Goal: Task Accomplishment & Management: Use online tool/utility

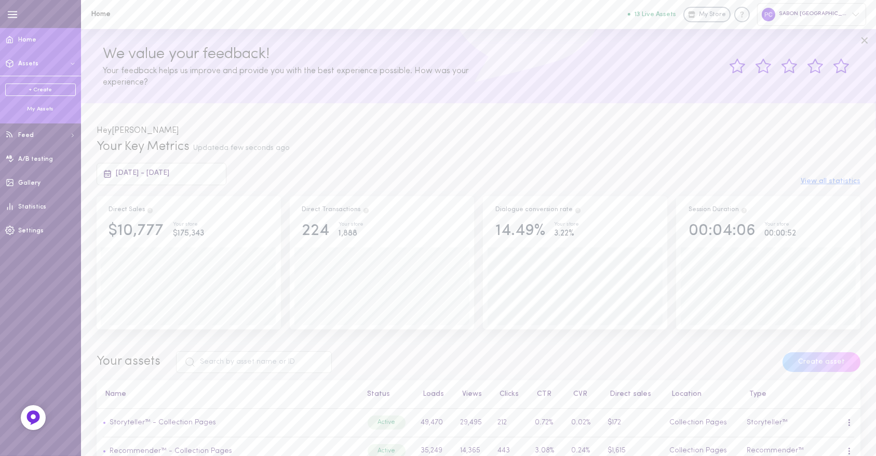
click at [37, 109] on div "My Assets" at bounding box center [40, 109] width 71 height 8
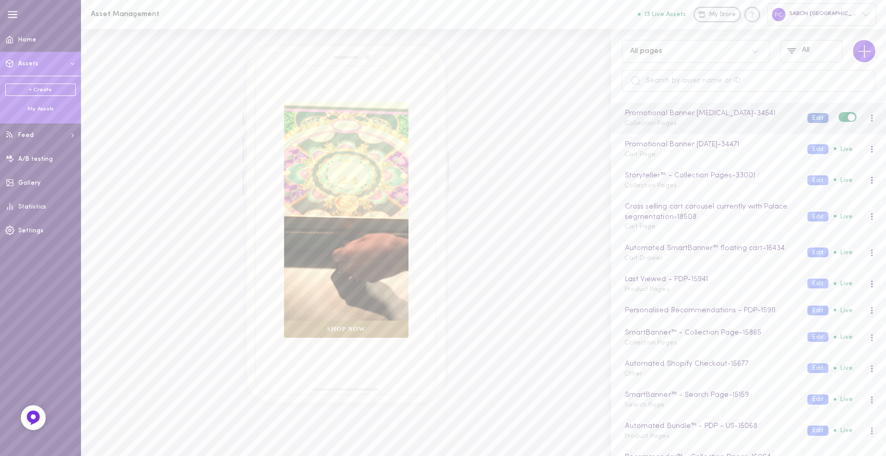
click at [807, 116] on button "Edit" at bounding box center [817, 118] width 21 height 10
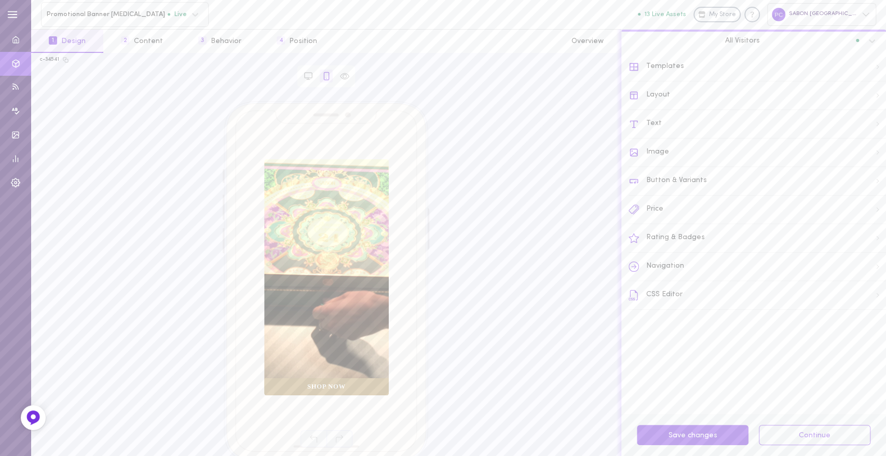
click at [663, 65] on div "Templates" at bounding box center [757, 67] width 257 height 29
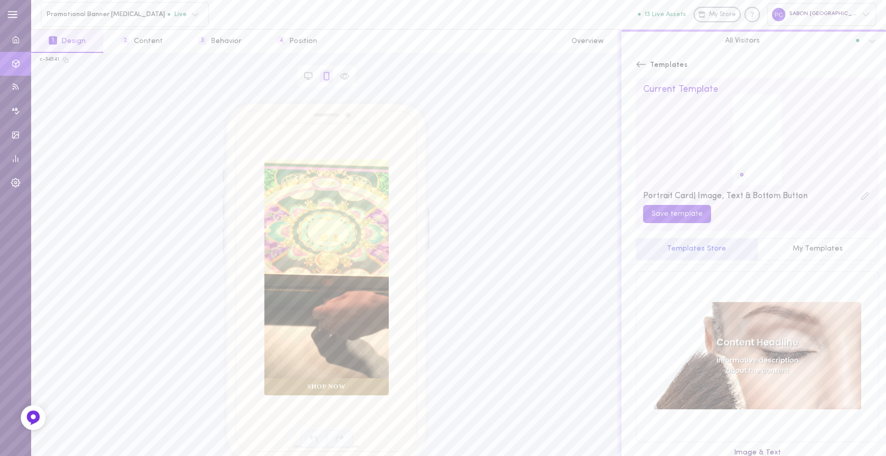
click at [663, 65] on span "Templates" at bounding box center [669, 65] width 38 height 10
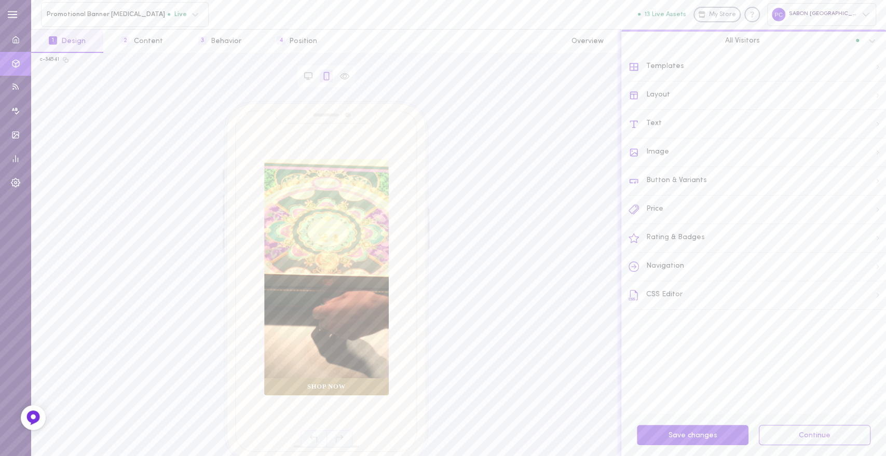
click at [654, 94] on div "Layout" at bounding box center [757, 95] width 257 height 29
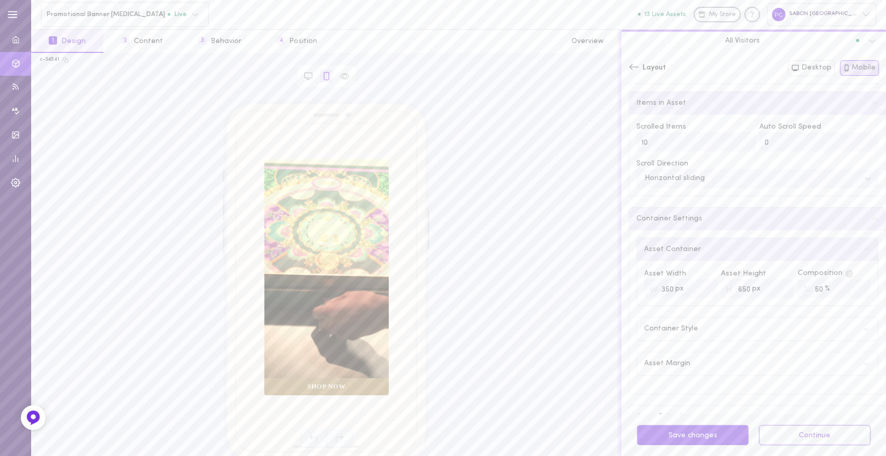
click at [654, 94] on div "Items in Asset" at bounding box center [757, 103] width 256 height 23
click at [646, 58] on div "Layout Both Desktop Mobile" at bounding box center [753, 72] width 265 height 38
click at [646, 71] on span "Layout" at bounding box center [654, 68] width 23 height 10
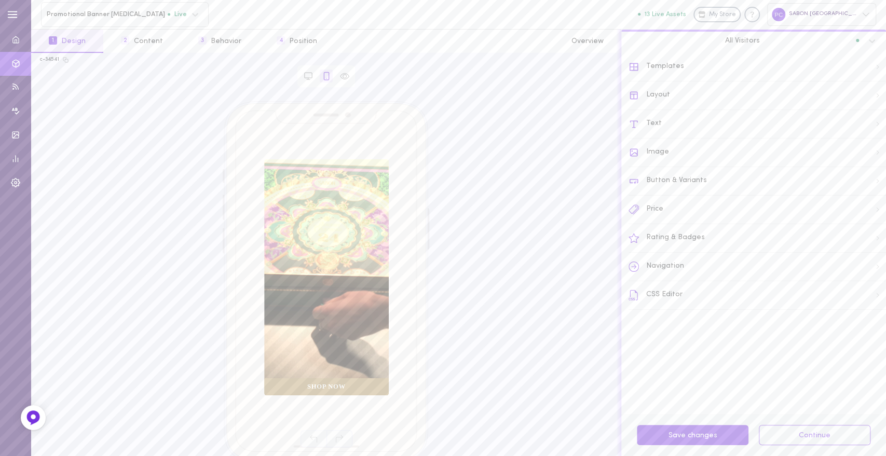
click at [651, 152] on div "Image" at bounding box center [757, 153] width 257 height 29
click at [661, 108] on div "Image Style" at bounding box center [757, 103] width 256 height 23
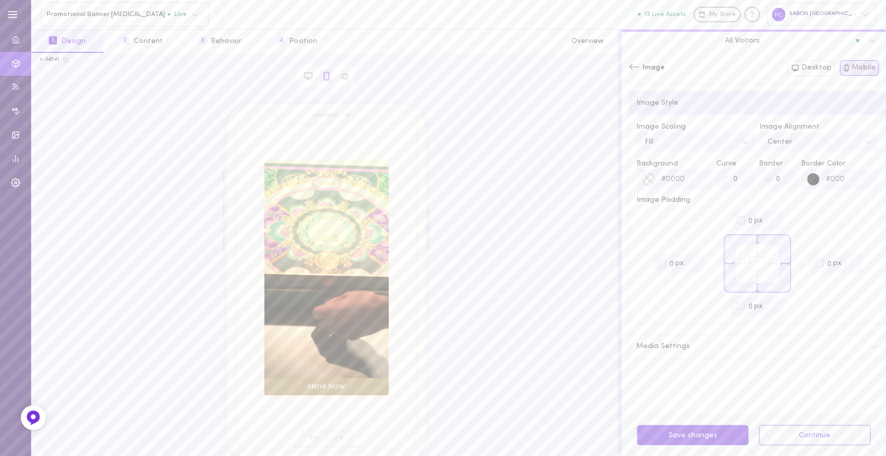
click at [661, 108] on div "Image Style" at bounding box center [757, 103] width 256 height 23
click at [658, 145] on div "Media Settings" at bounding box center [757, 138] width 256 height 23
click at [636, 66] on icon at bounding box center [634, 67] width 10 height 10
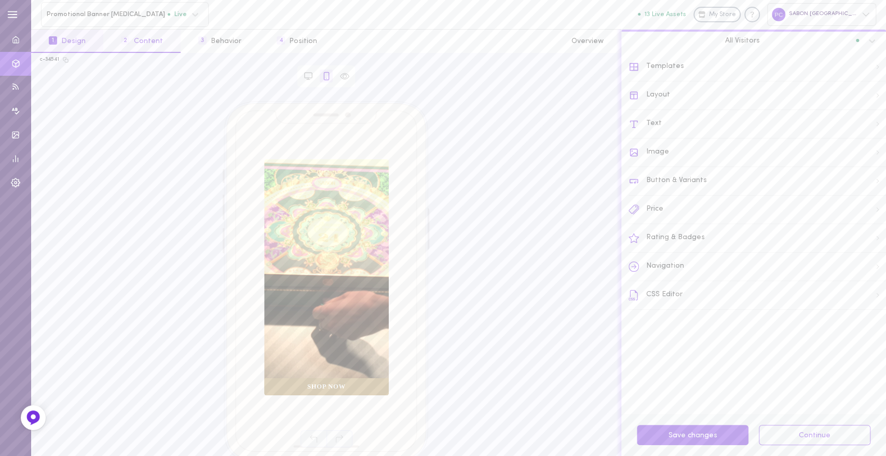
click at [156, 34] on button "2 Content" at bounding box center [141, 41] width 77 height 23
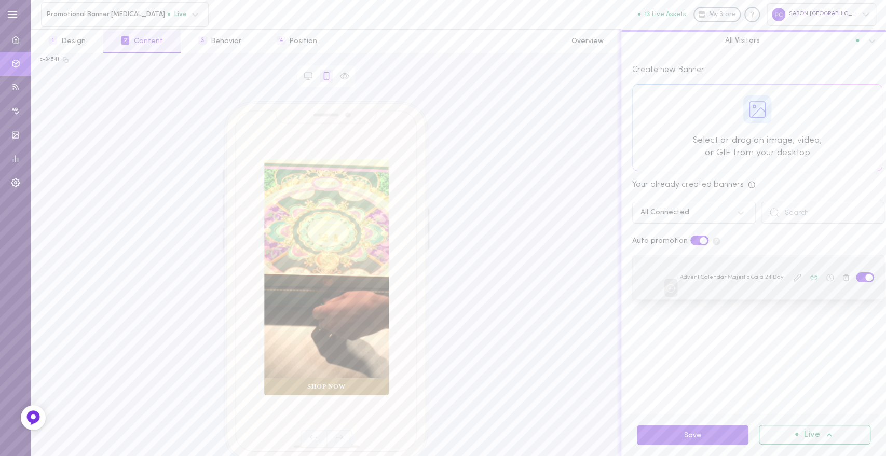
click at [793, 274] on icon at bounding box center [797, 278] width 8 height 8
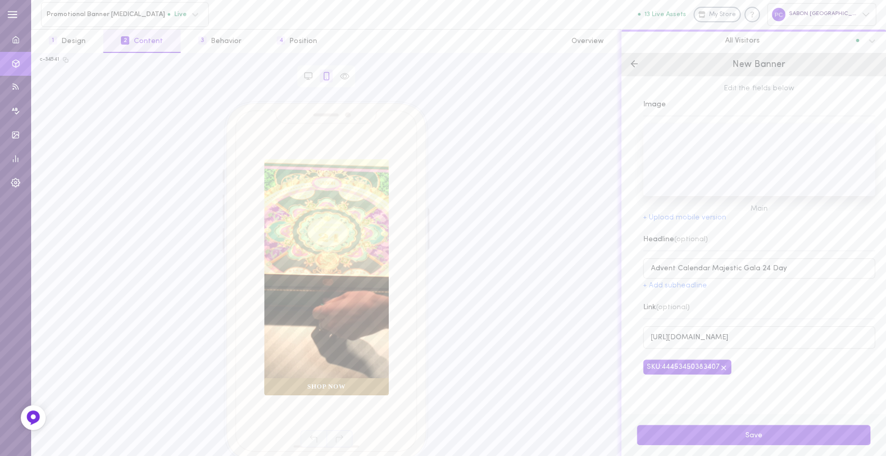
click at [632, 64] on line at bounding box center [634, 64] width 6 height 0
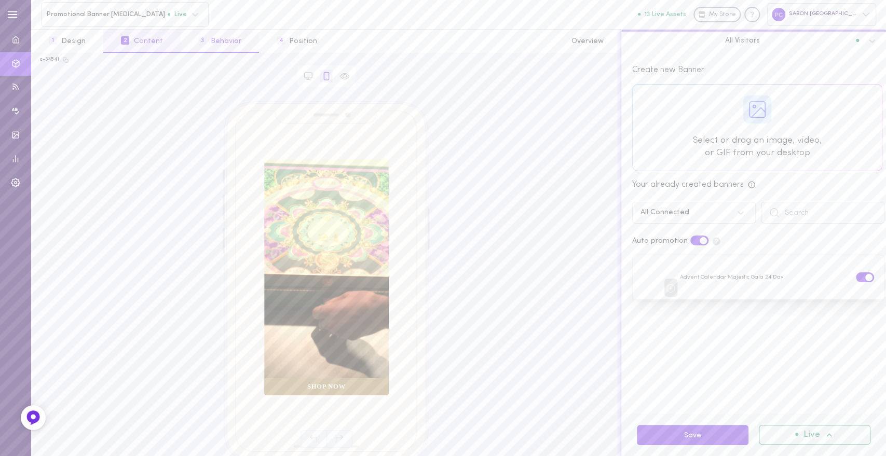
click at [212, 40] on button "3 Behavior" at bounding box center [220, 41] width 78 height 23
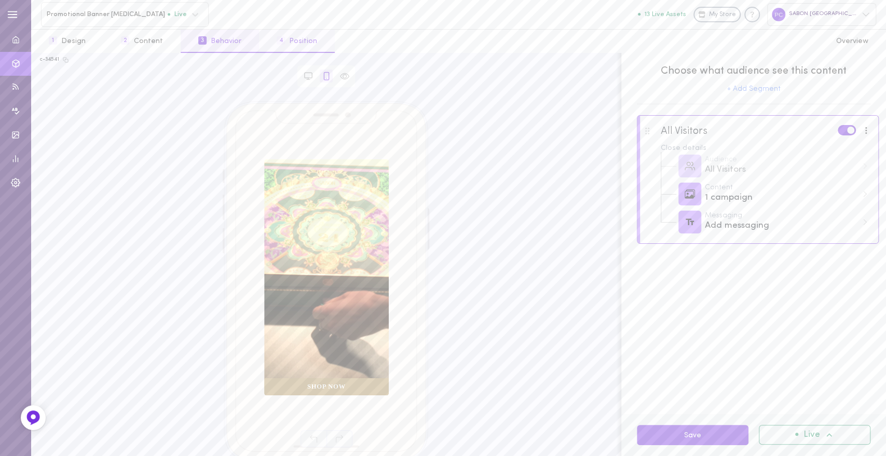
click at [299, 34] on button "4 Position" at bounding box center [297, 41] width 76 height 23
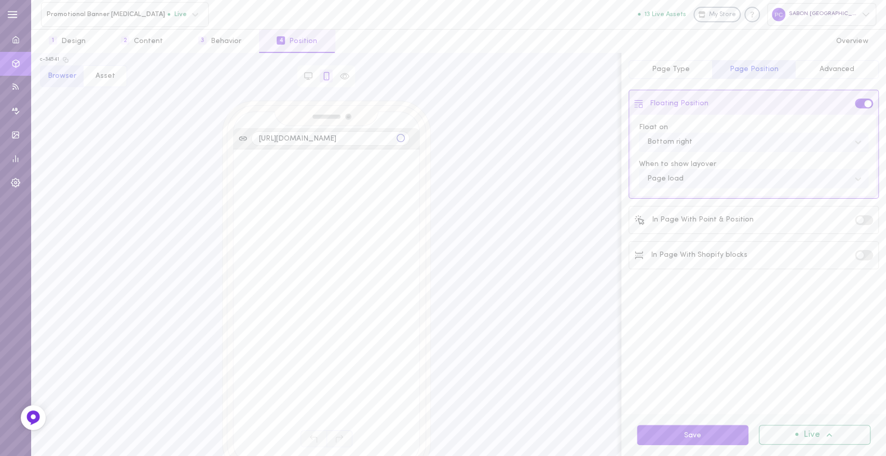
click at [672, 65] on span "Page Type" at bounding box center [670, 69] width 38 height 8
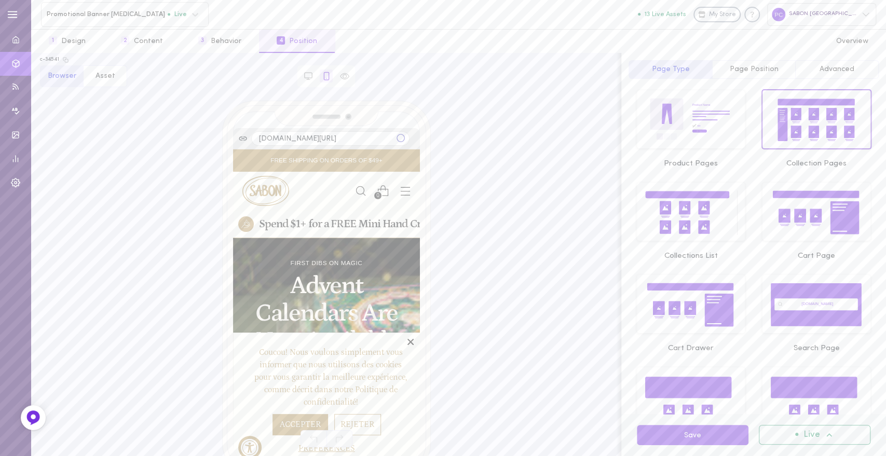
click at [843, 65] on span "Advanced" at bounding box center [837, 69] width 35 height 8
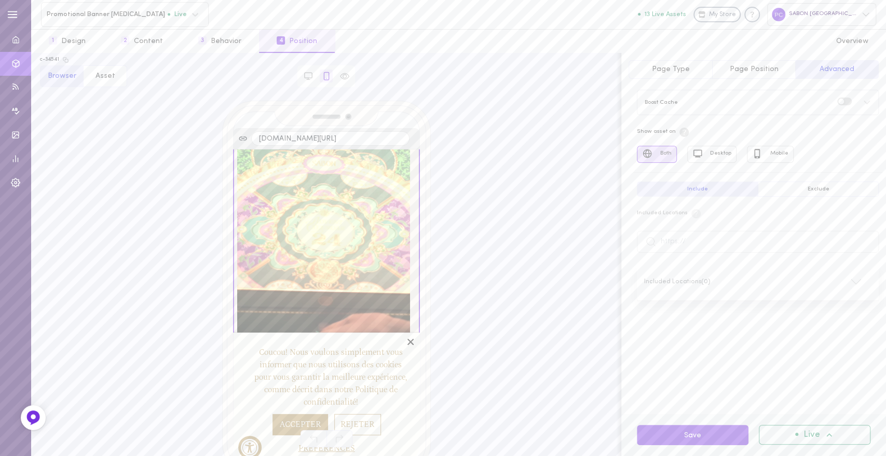
scroll to position [8, 0]
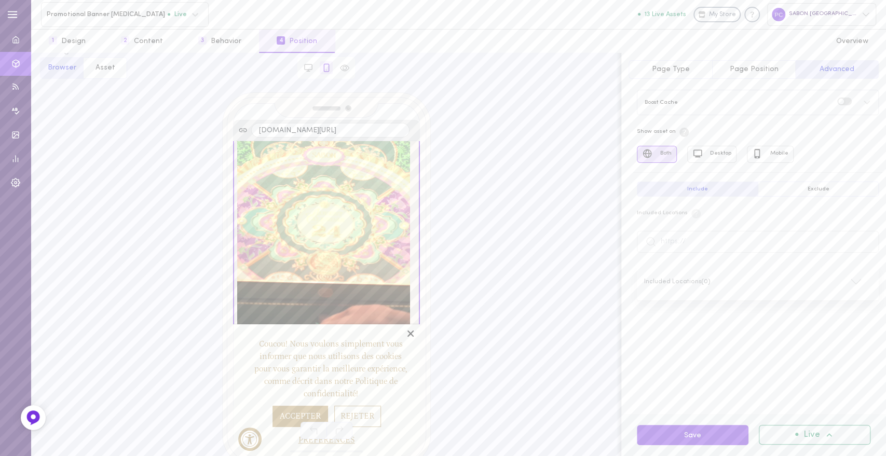
click at [405, 329] on icon "Close" at bounding box center [410, 334] width 10 height 10
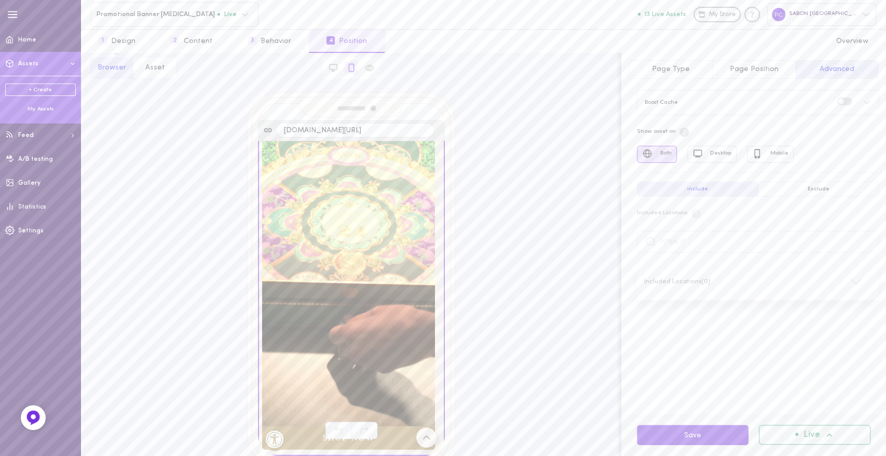
click at [39, 112] on div "My Assets" at bounding box center [40, 109] width 71 height 8
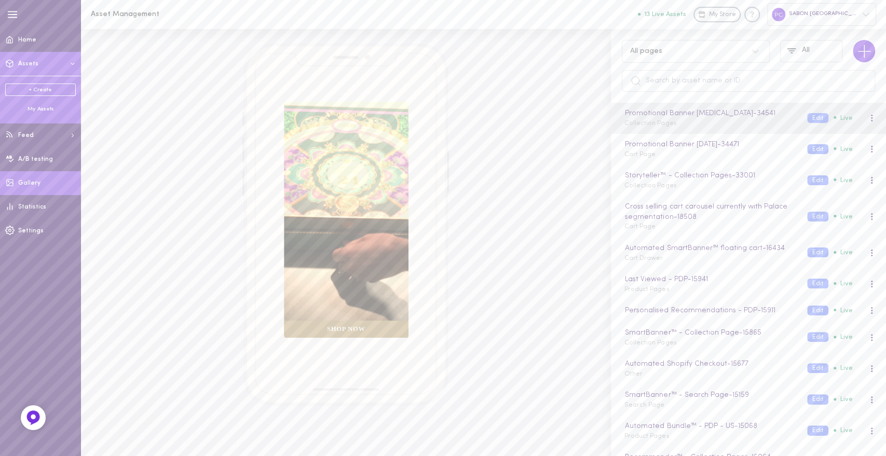
click at [29, 188] on link "Gallery" at bounding box center [40, 183] width 81 height 24
